Goal: Information Seeking & Learning: Learn about a topic

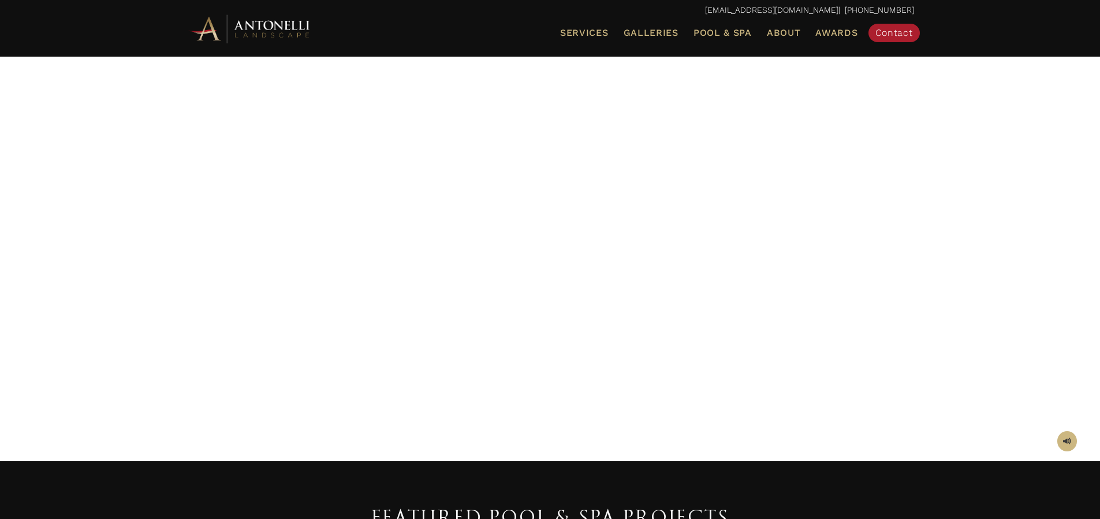
scroll to position [17, 0]
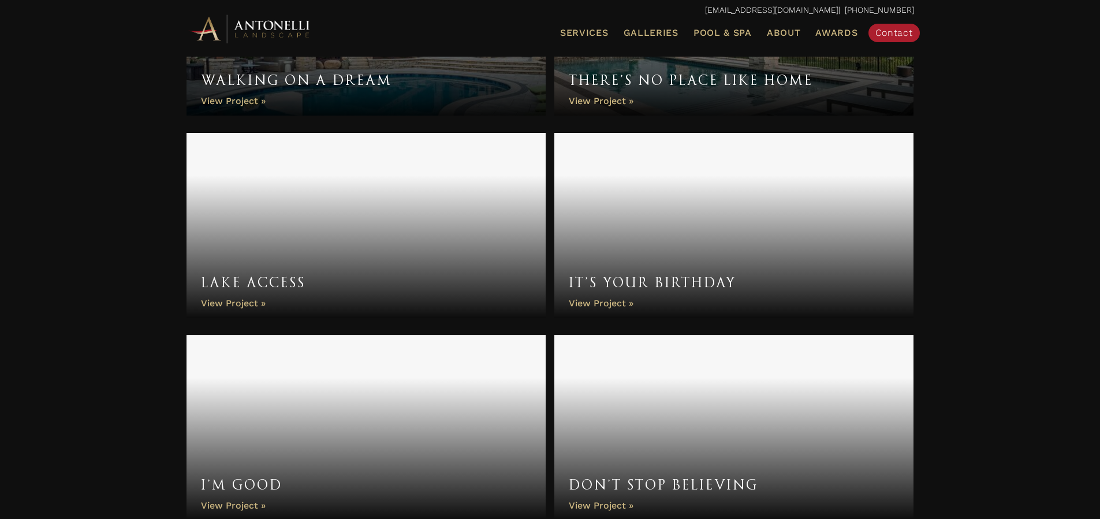
scroll to position [750, 0]
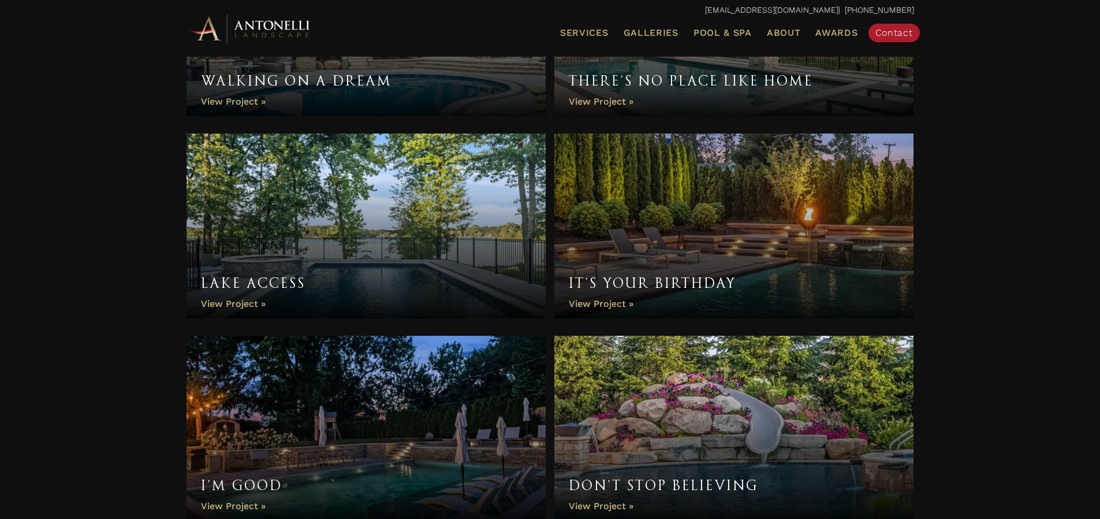
click at [732, 225] on link "It’s Your Birthday" at bounding box center [734, 225] width 360 height 185
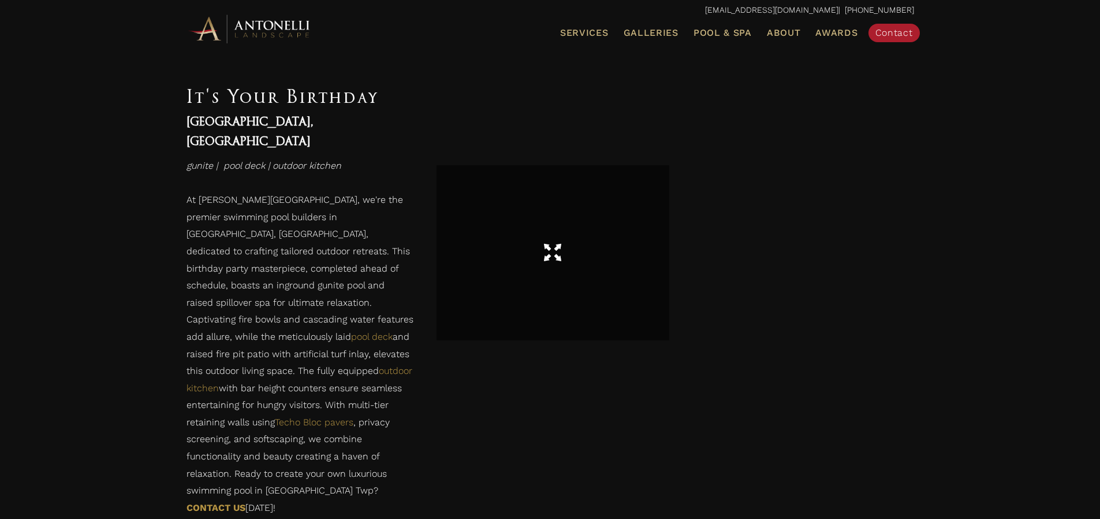
scroll to position [1894, 0]
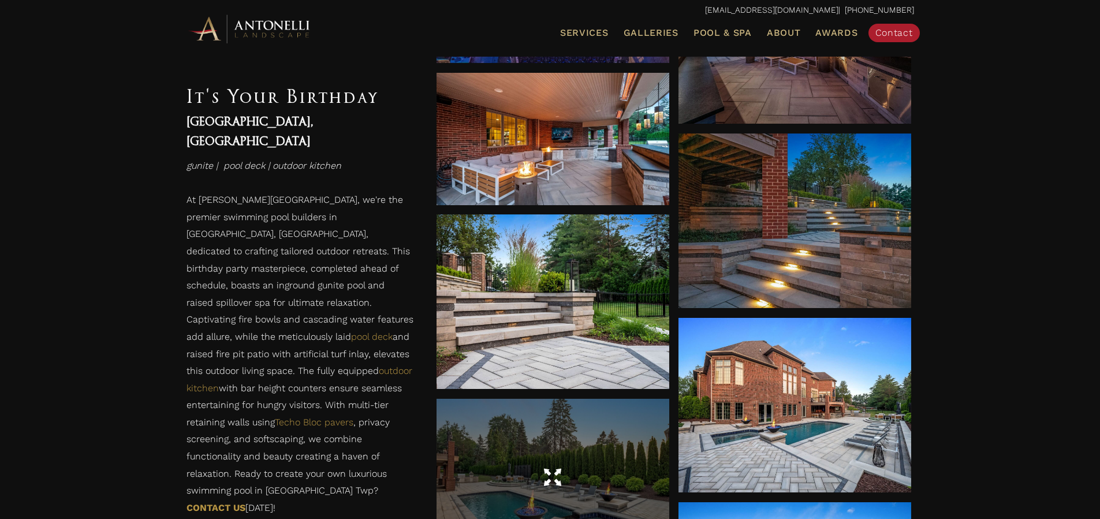
click at [569, 474] on div at bounding box center [553, 477] width 233 height 32
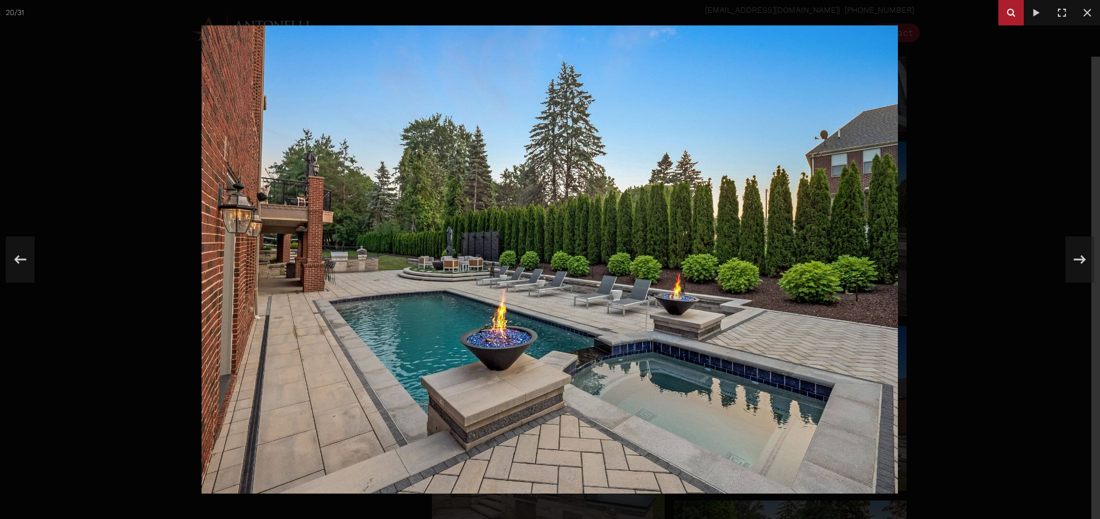
scroll to position [2031, 0]
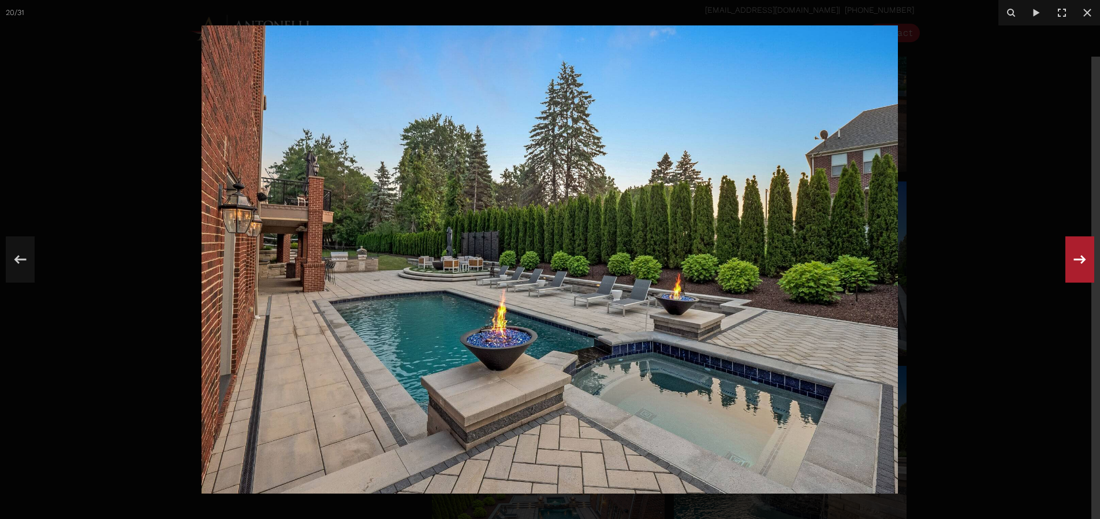
click at [1083, 258] on icon at bounding box center [1080, 259] width 12 height 9
